Goal: Information Seeking & Learning: Find specific fact

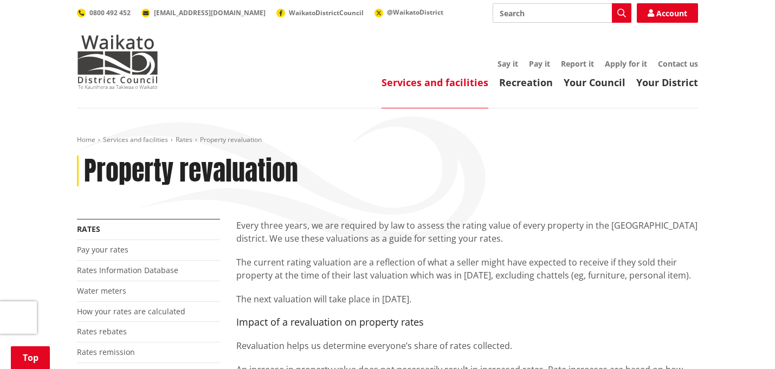
scroll to position [265, 0]
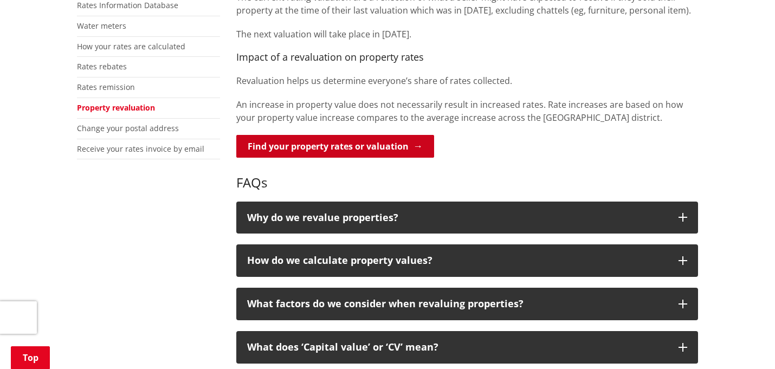
click at [368, 151] on link "Find your property rates or valuation" at bounding box center [335, 146] width 198 height 23
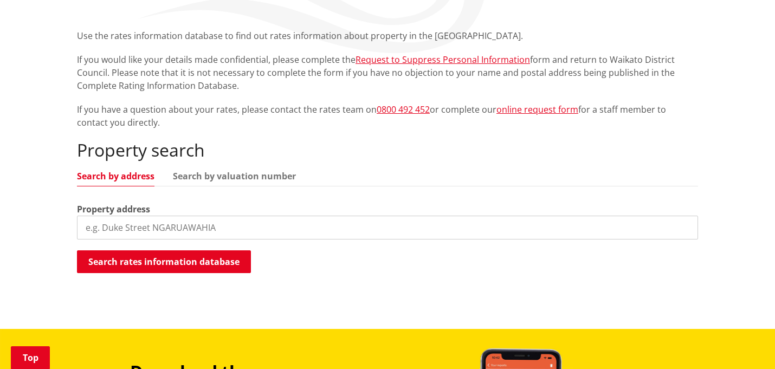
scroll to position [195, 0]
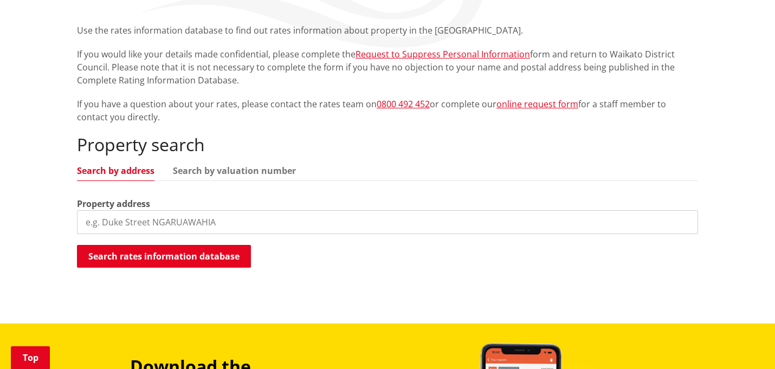
click at [314, 215] on input "search" at bounding box center [387, 222] width 621 height 24
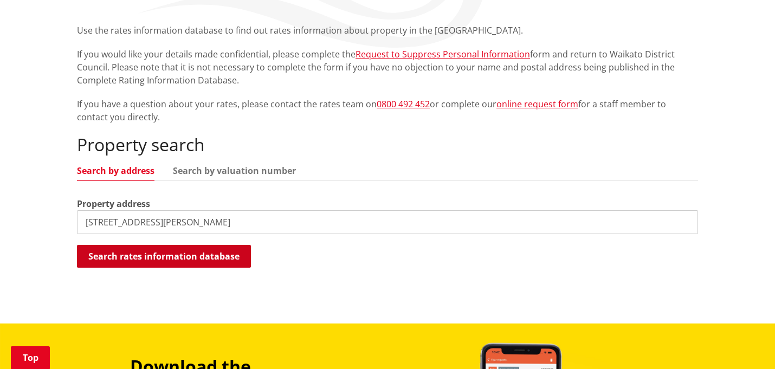
type input "[STREET_ADDRESS][PERSON_NAME]"
click at [188, 251] on button "Search rates information database" at bounding box center [164, 256] width 174 height 23
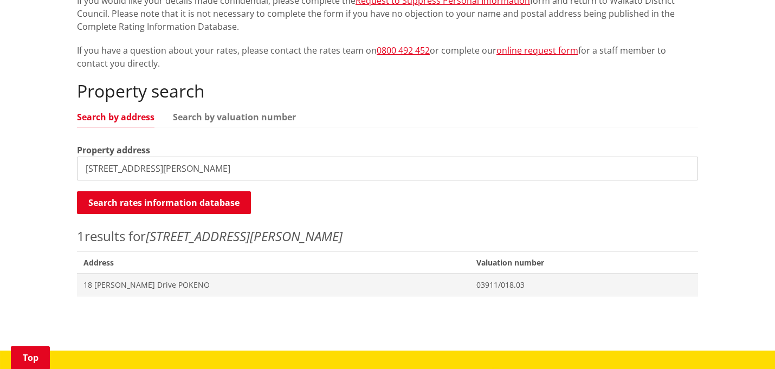
scroll to position [250, 0]
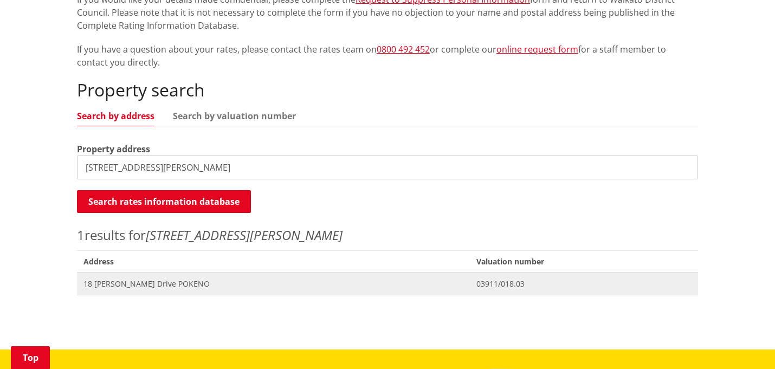
click at [301, 282] on span "18 [PERSON_NAME] Drive POKENO" at bounding box center [273, 283] width 380 height 11
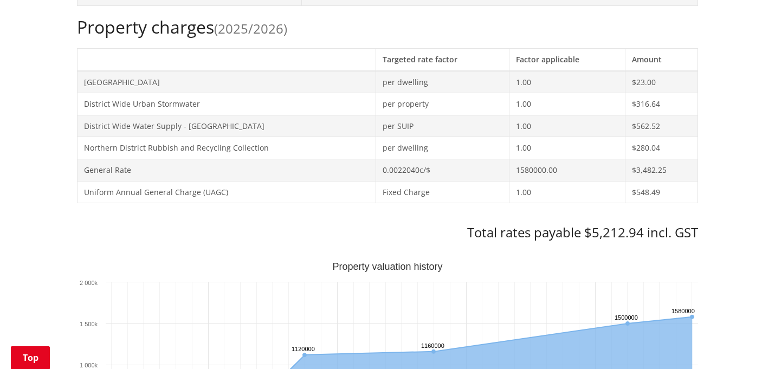
scroll to position [459, 0]
